Goal: Navigation & Orientation: Find specific page/section

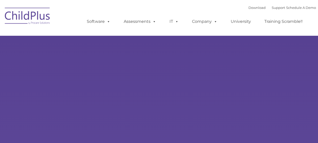
type input ""
select select "MEDIUM"
click at [38, 17] on img at bounding box center [27, 16] width 51 height 25
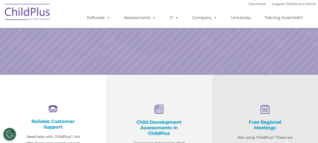
select select "MEDIUM"
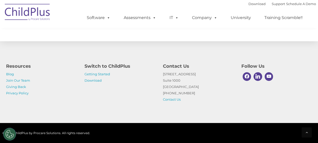
scroll to position [634, 0]
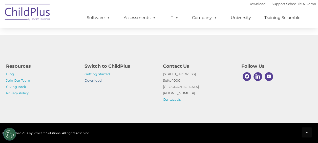
click at [94, 79] on link "Download" at bounding box center [93, 80] width 17 height 4
click at [105, 74] on link "Getting Started" at bounding box center [98, 74] width 26 height 4
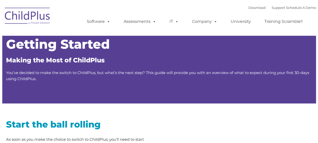
type input ""
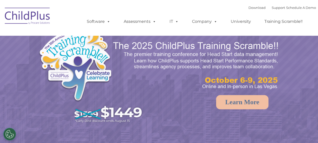
select select "MEDIUM"
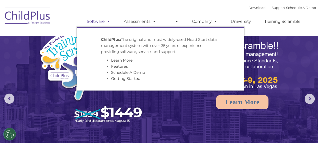
click at [104, 23] on link "Software" at bounding box center [99, 21] width 34 height 10
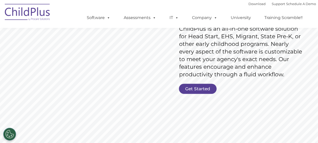
scroll to position [85, 0]
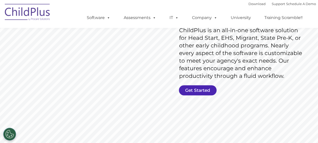
click at [207, 87] on link "Get Started" at bounding box center [198, 90] width 38 height 10
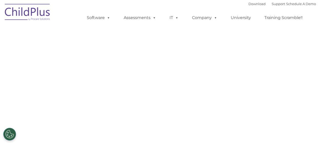
select select "MEDIUM"
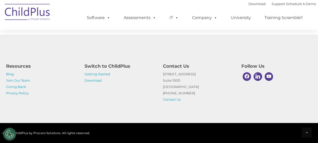
scroll to position [303, 0]
click at [86, 80] on link "Download" at bounding box center [93, 80] width 17 height 4
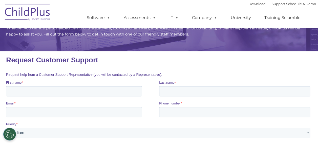
scroll to position [0, 0]
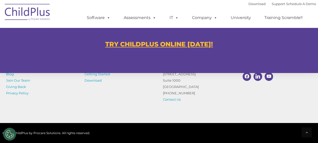
scroll to position [316, 0]
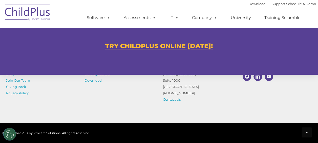
click at [167, 46] on u "TRY CHILDPLUS ONLINE [DATE]!" at bounding box center [159, 46] width 108 height 8
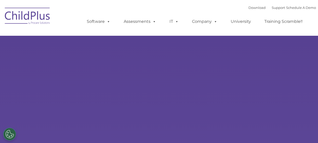
select select "MEDIUM"
